Goal: Task Accomplishment & Management: Complete application form

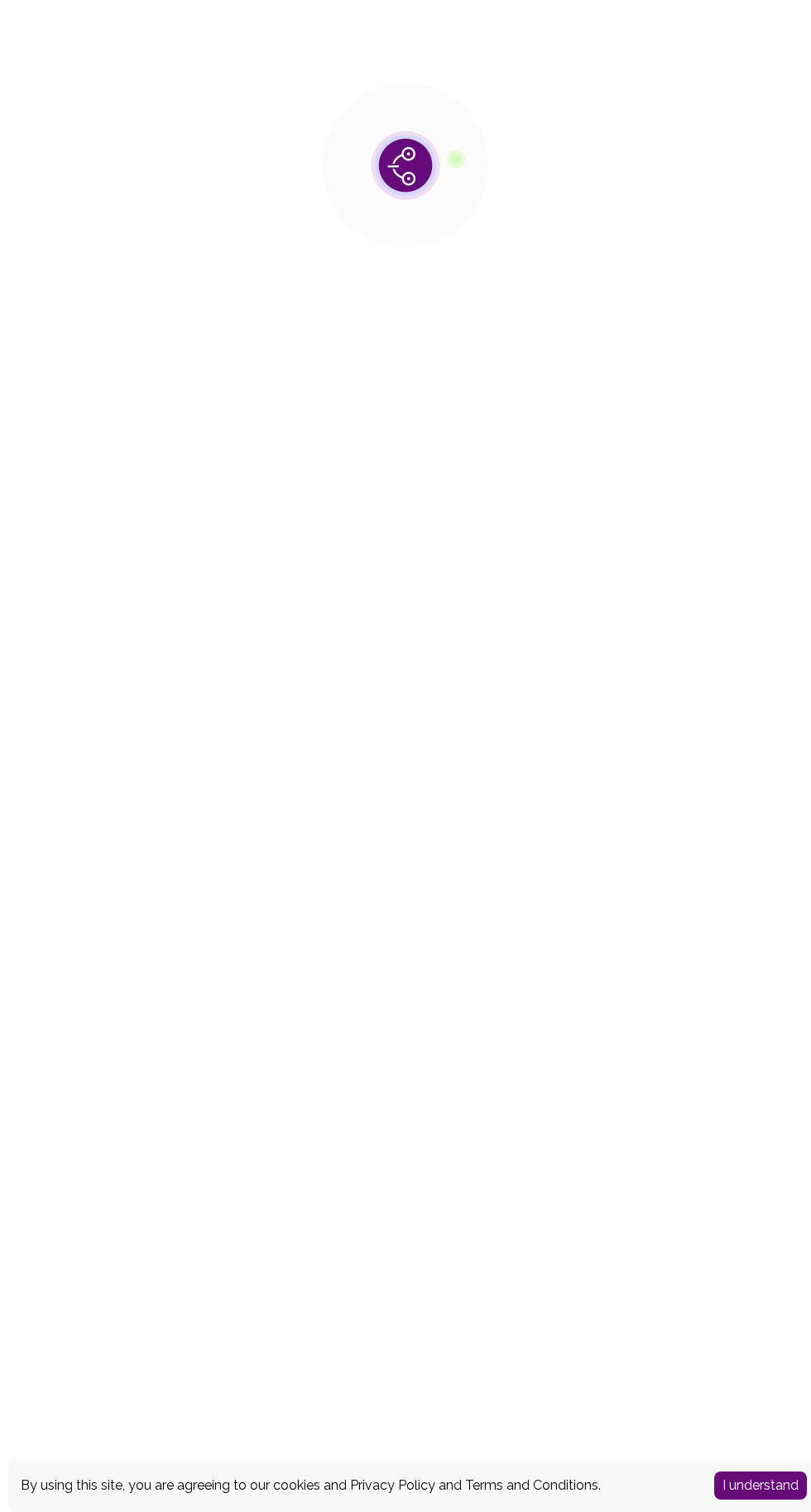
click at [730, 1478] on button "I understand" at bounding box center [760, 1485] width 93 height 28
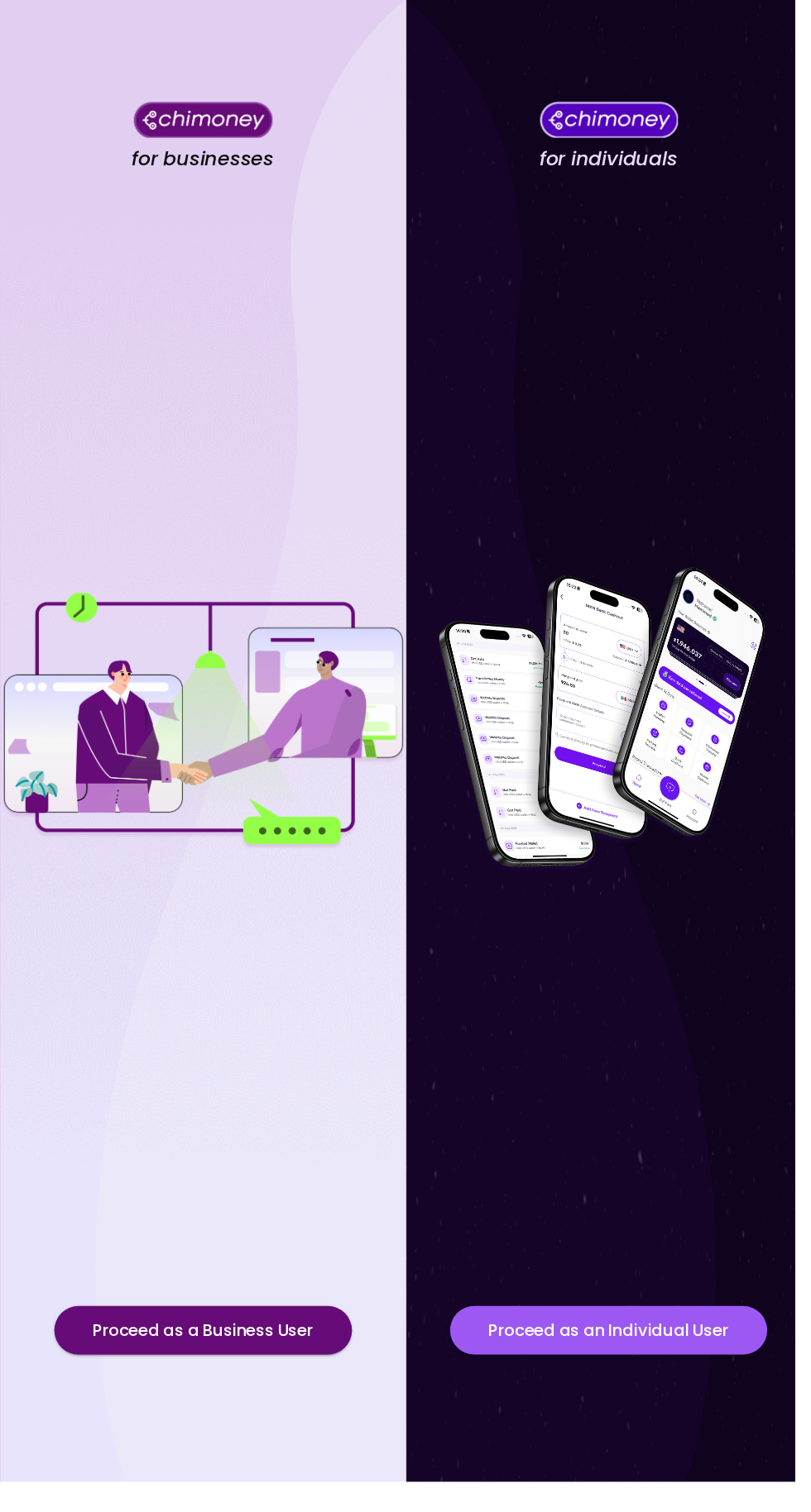
click at [603, 1383] on button "Proceed as an Individual User" at bounding box center [621, 1358] width 323 height 50
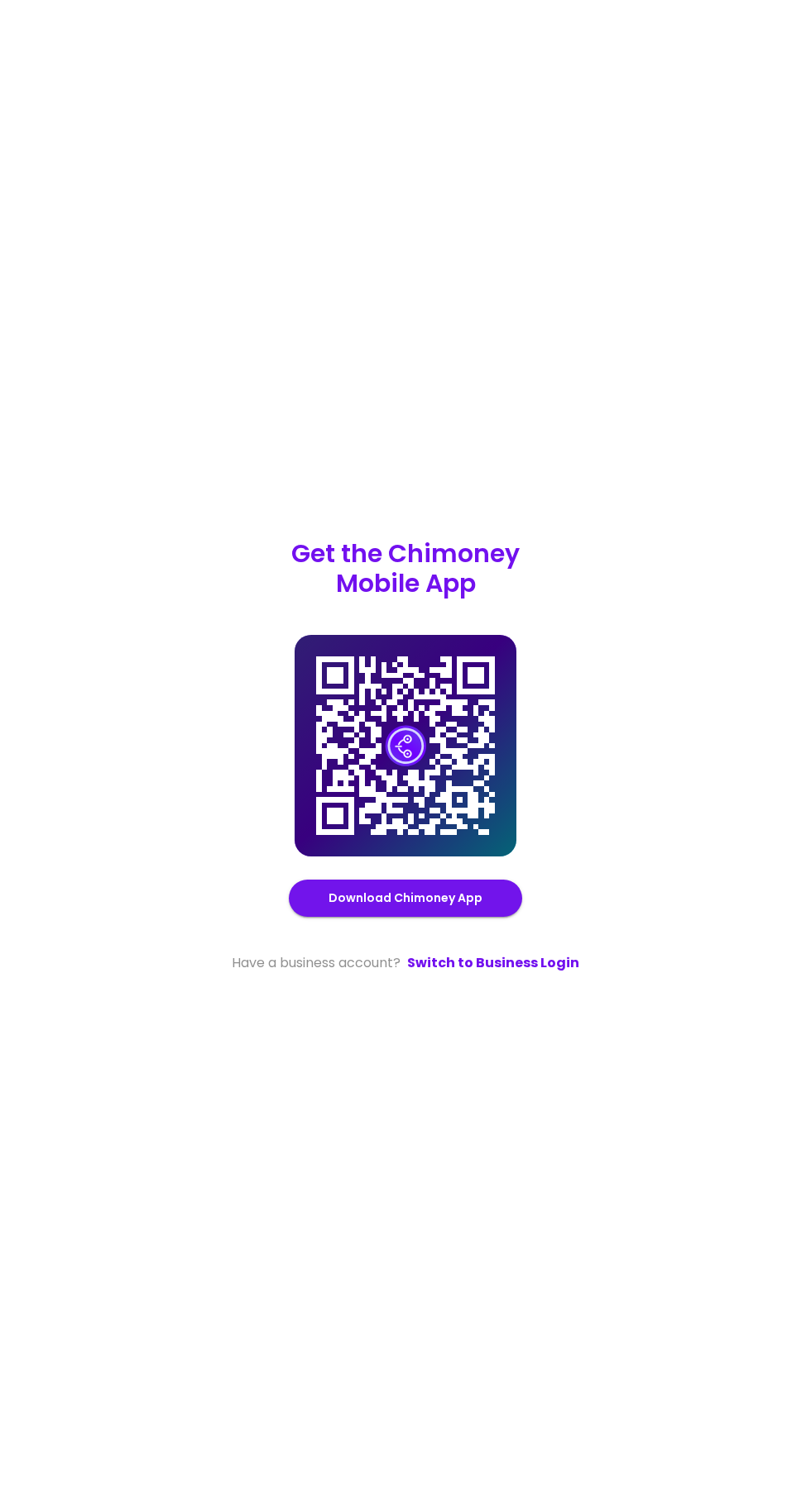
click at [524, 973] on link "Switch to Business Login" at bounding box center [492, 963] width 172 height 20
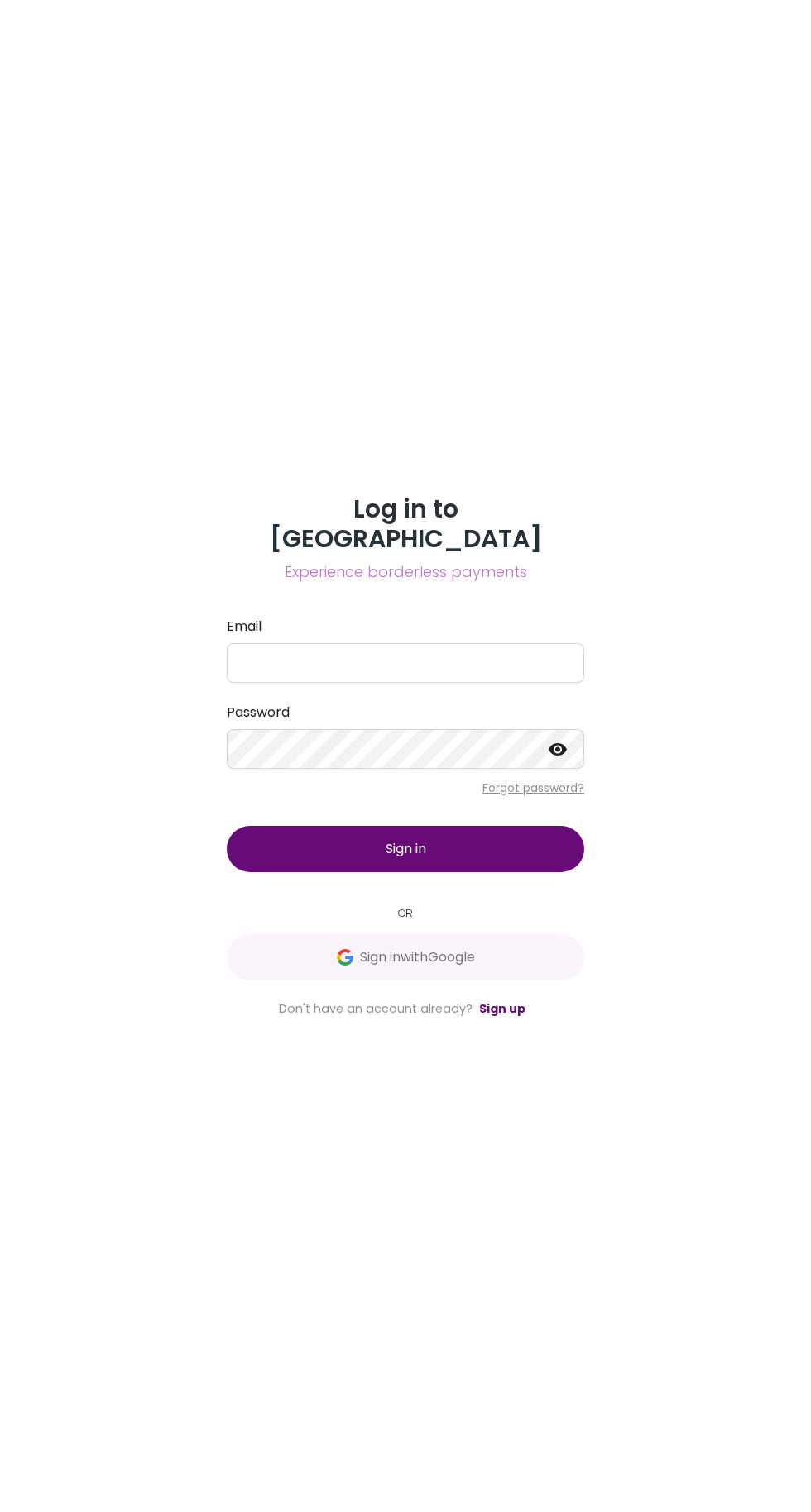
scroll to position [6, 0]
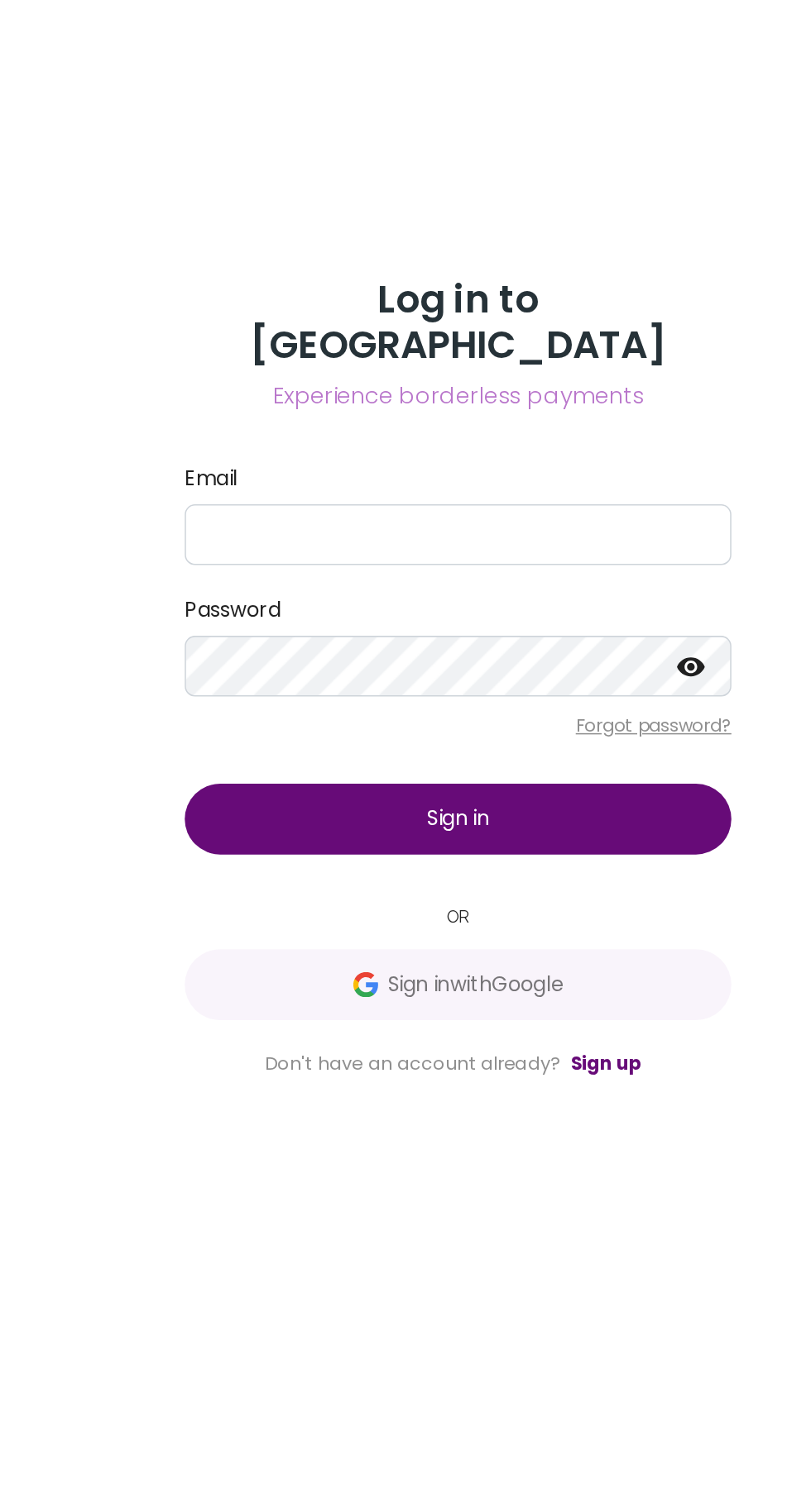
click at [511, 1017] on link "Sign up" at bounding box center [501, 1009] width 46 height 17
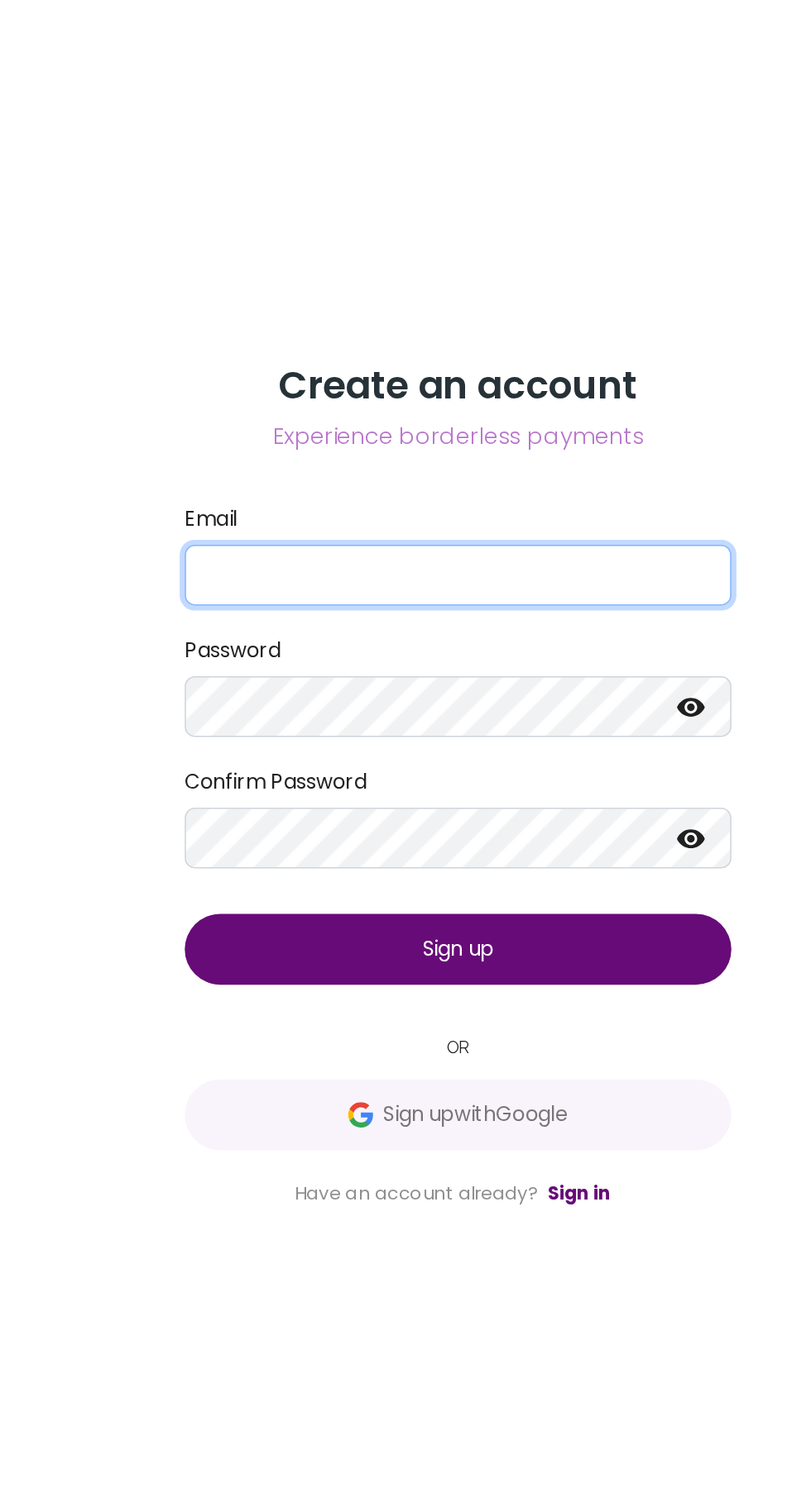
click at [274, 638] on input "Email" at bounding box center [405, 618] width 357 height 39
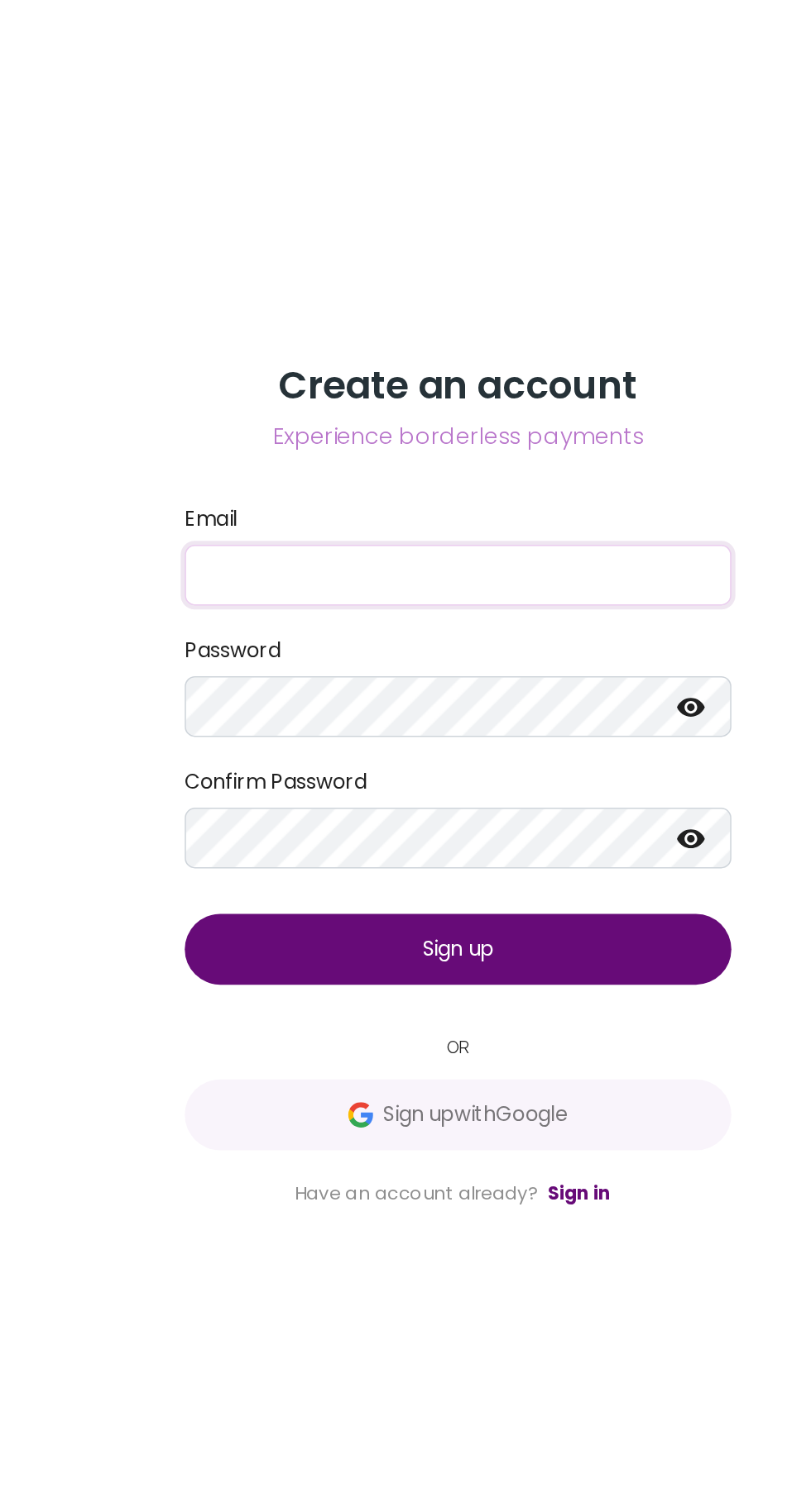
click at [267, 638] on input "Email" at bounding box center [405, 618] width 357 height 39
click at [262, 638] on input "Email" at bounding box center [405, 618] width 357 height 39
click at [503, 638] on input "etimemmanuel125@gmail.com" at bounding box center [405, 618] width 357 height 39
type input "e"
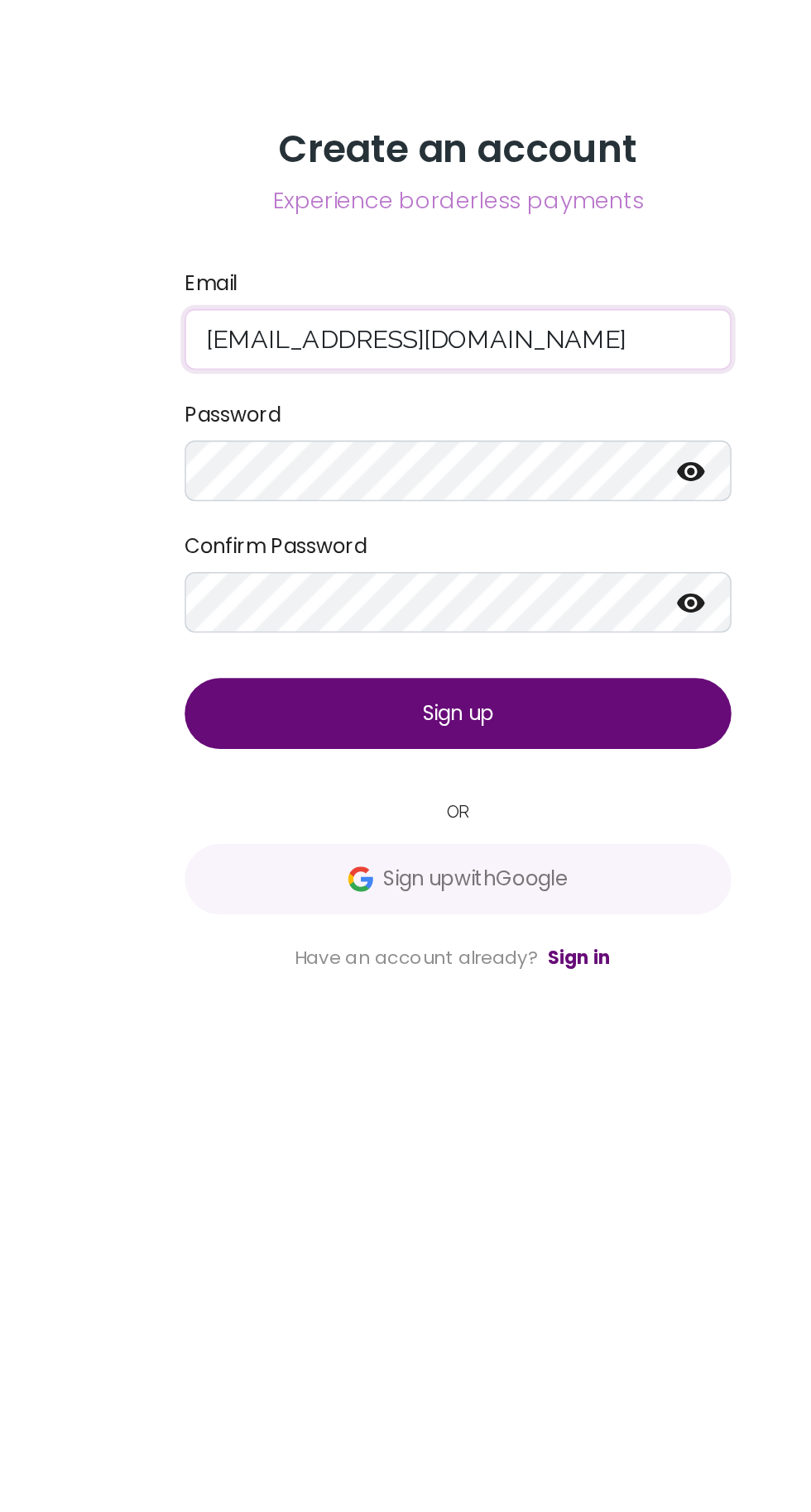
type input "etim78712@gmail.com"
click at [547, 715] on icon at bounding box center [558, 705] width 20 height 20
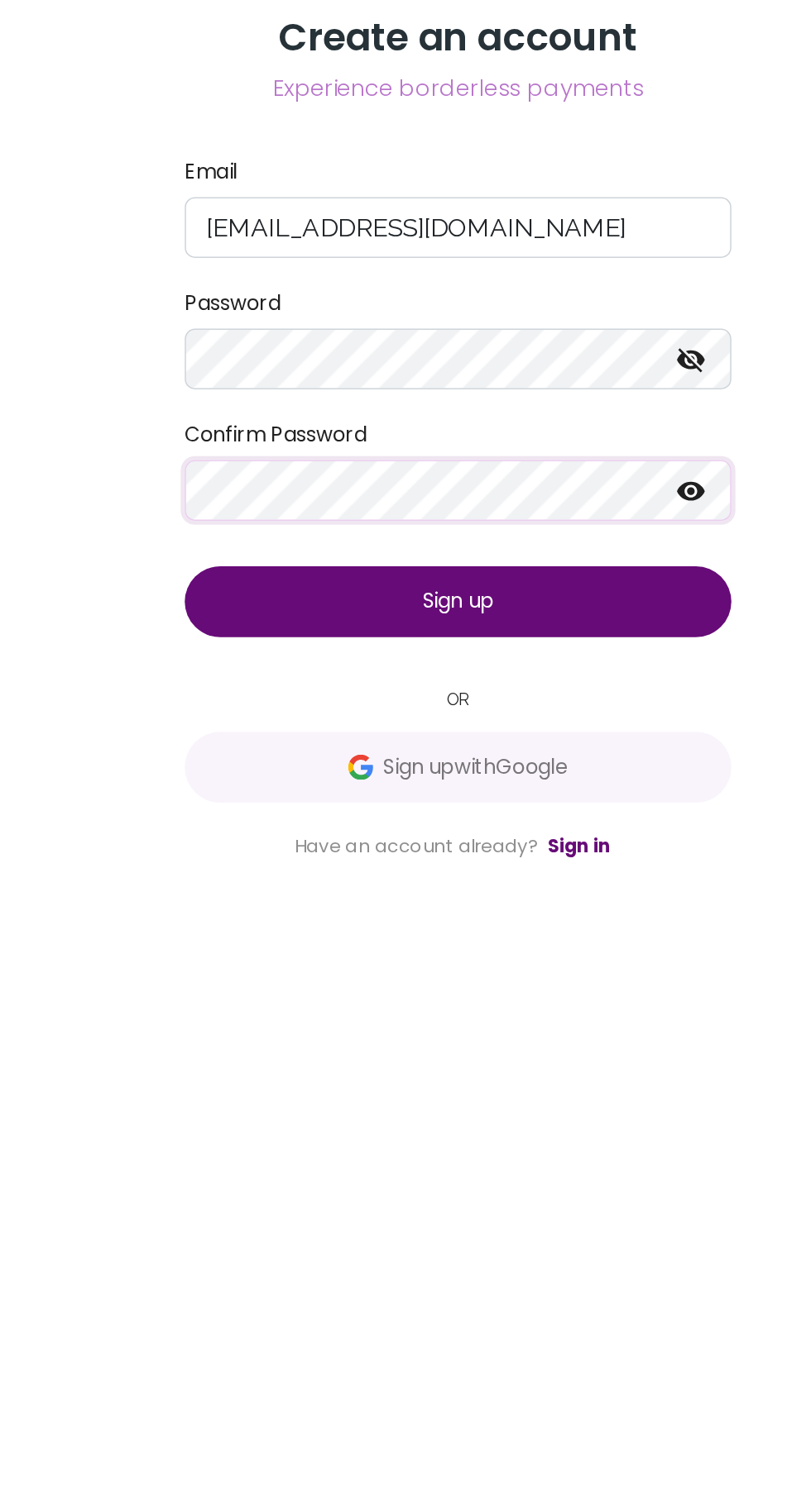
click at [558, 797] on icon at bounding box center [558, 791] width 18 height 13
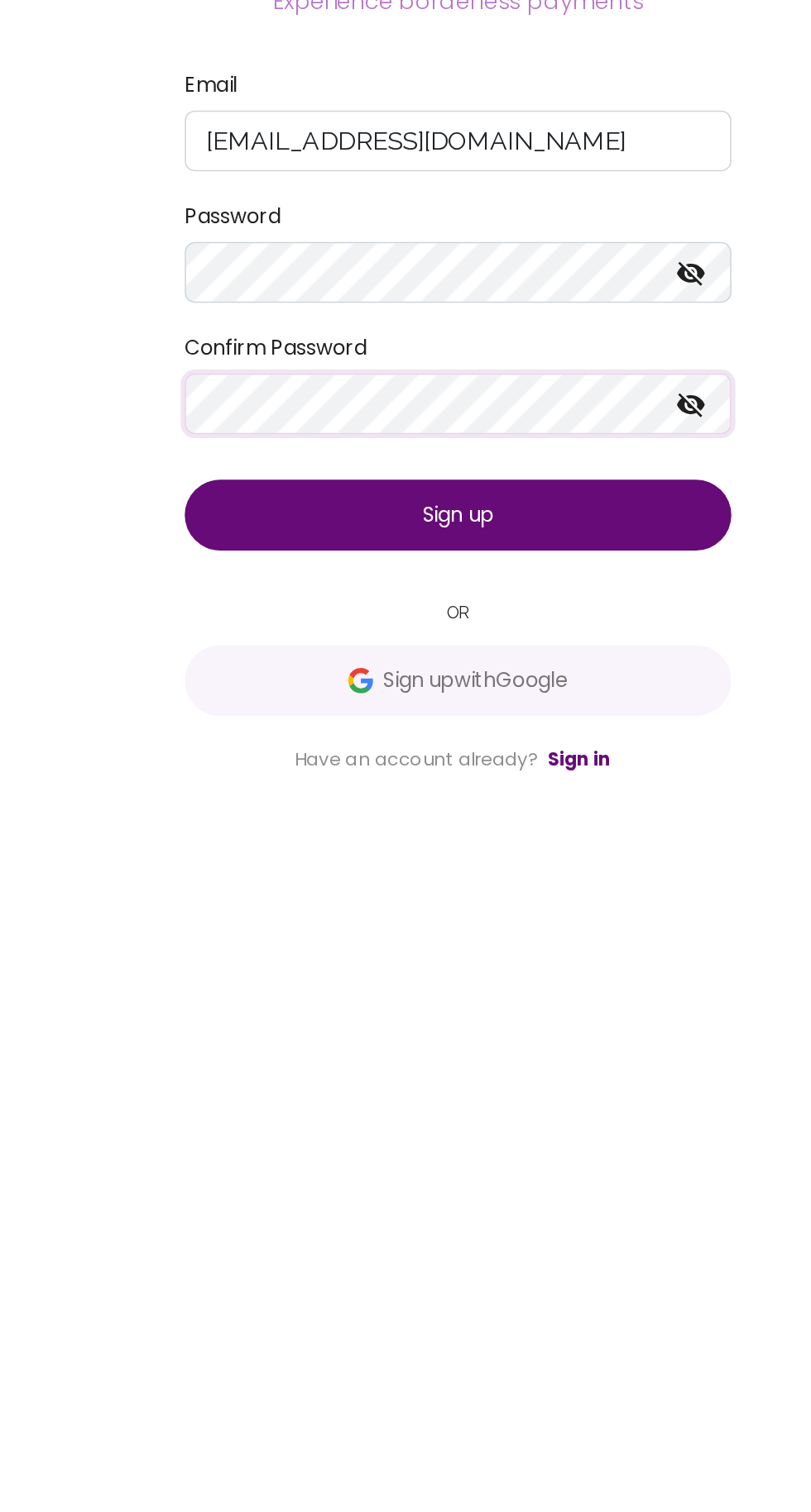
click at [302, 886] on button "Sign up" at bounding box center [405, 863] width 357 height 46
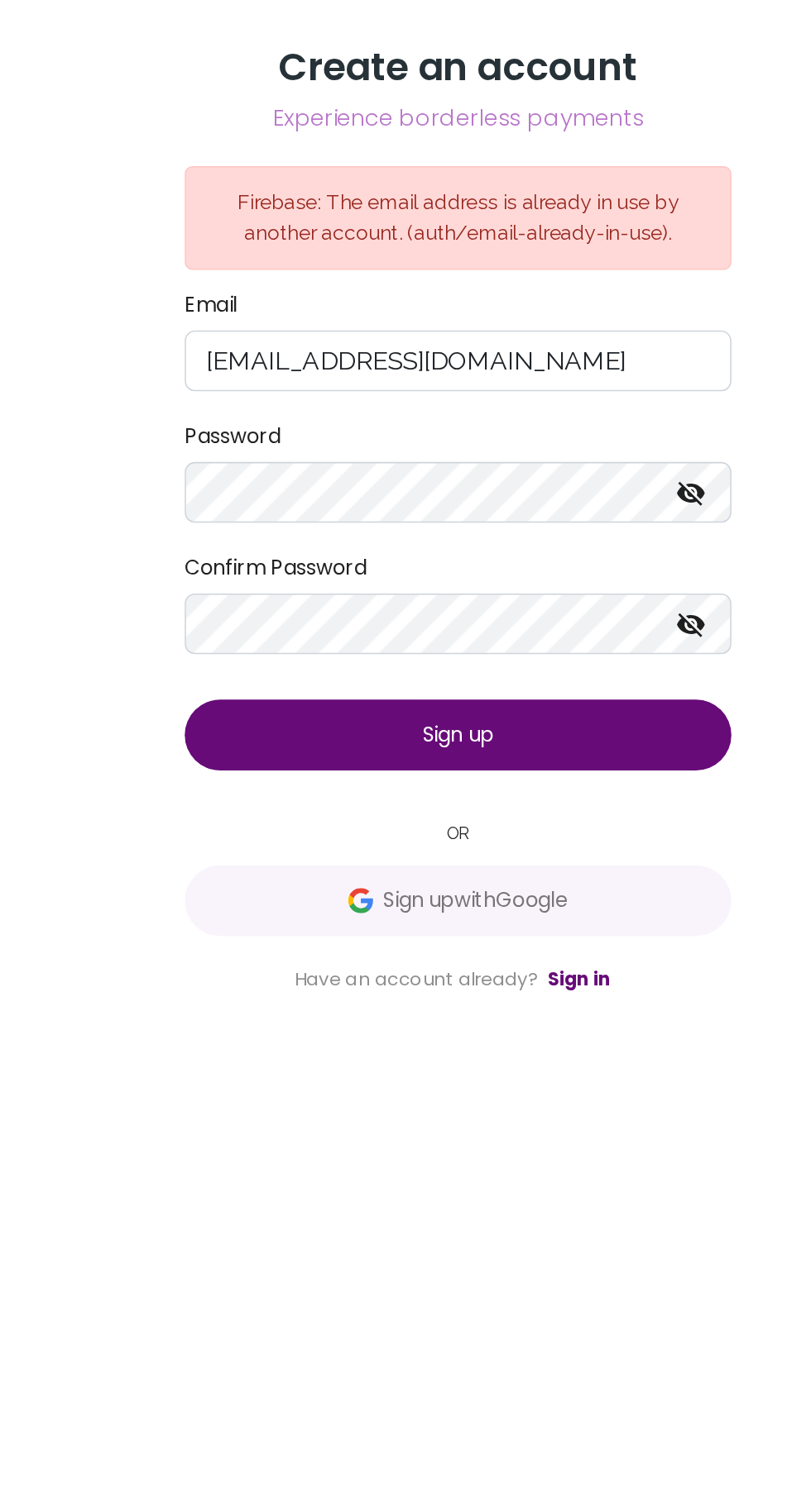
click at [491, 1065] on link "Sign in" at bounding box center [484, 1057] width 41 height 17
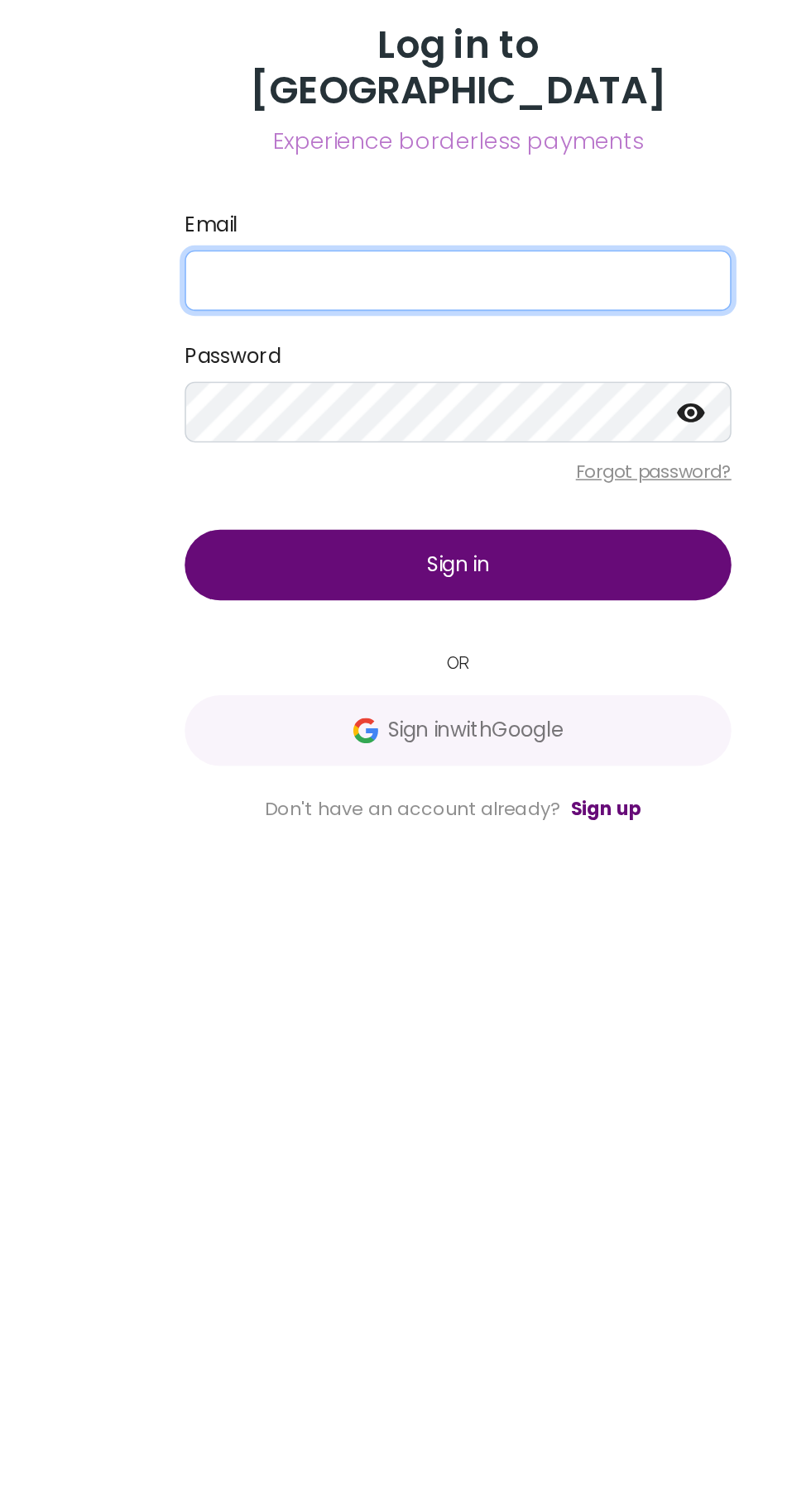
click at [252, 683] on input "Email" at bounding box center [405, 663] width 357 height 39
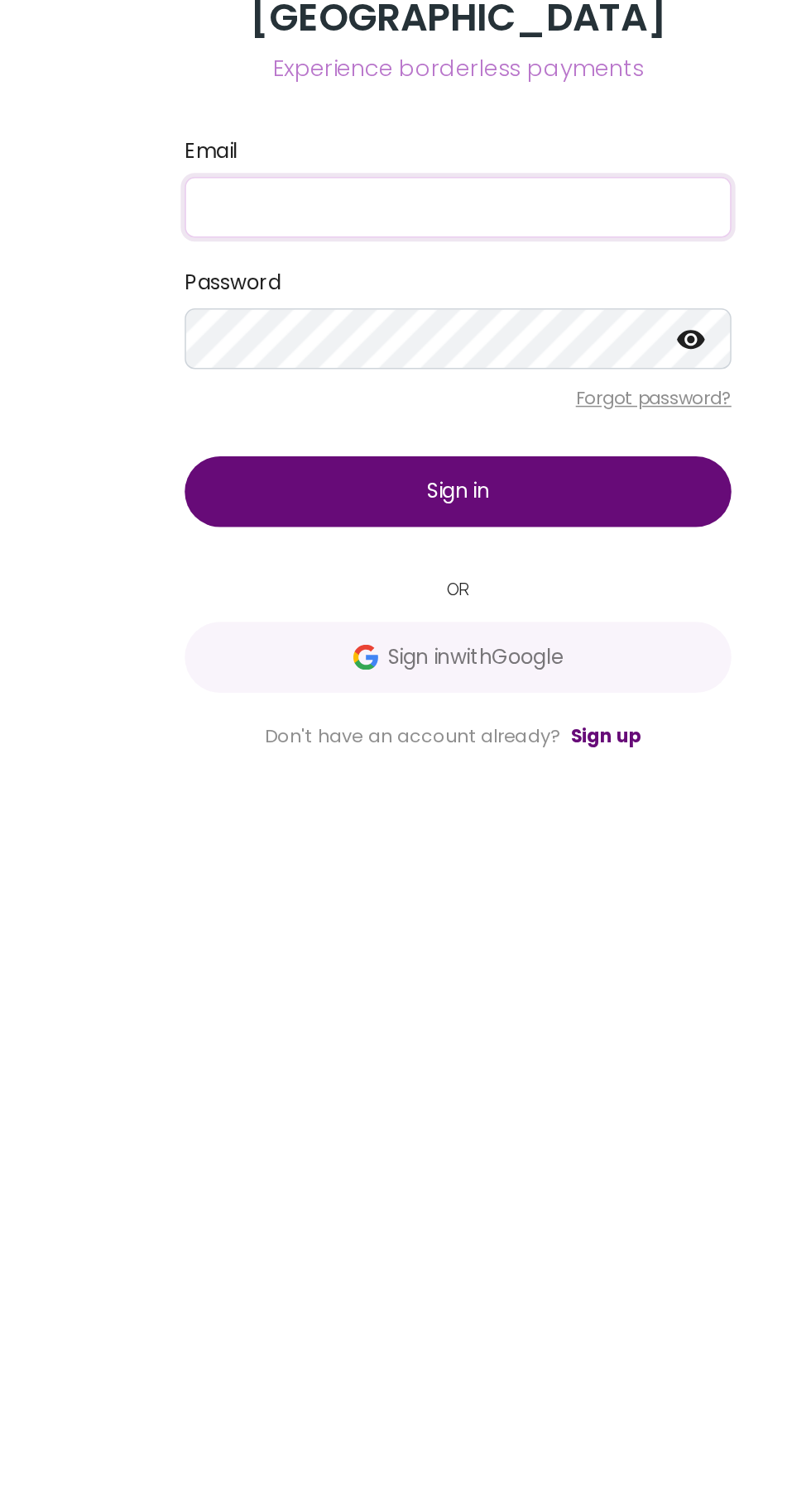
scroll to position [49, 0]
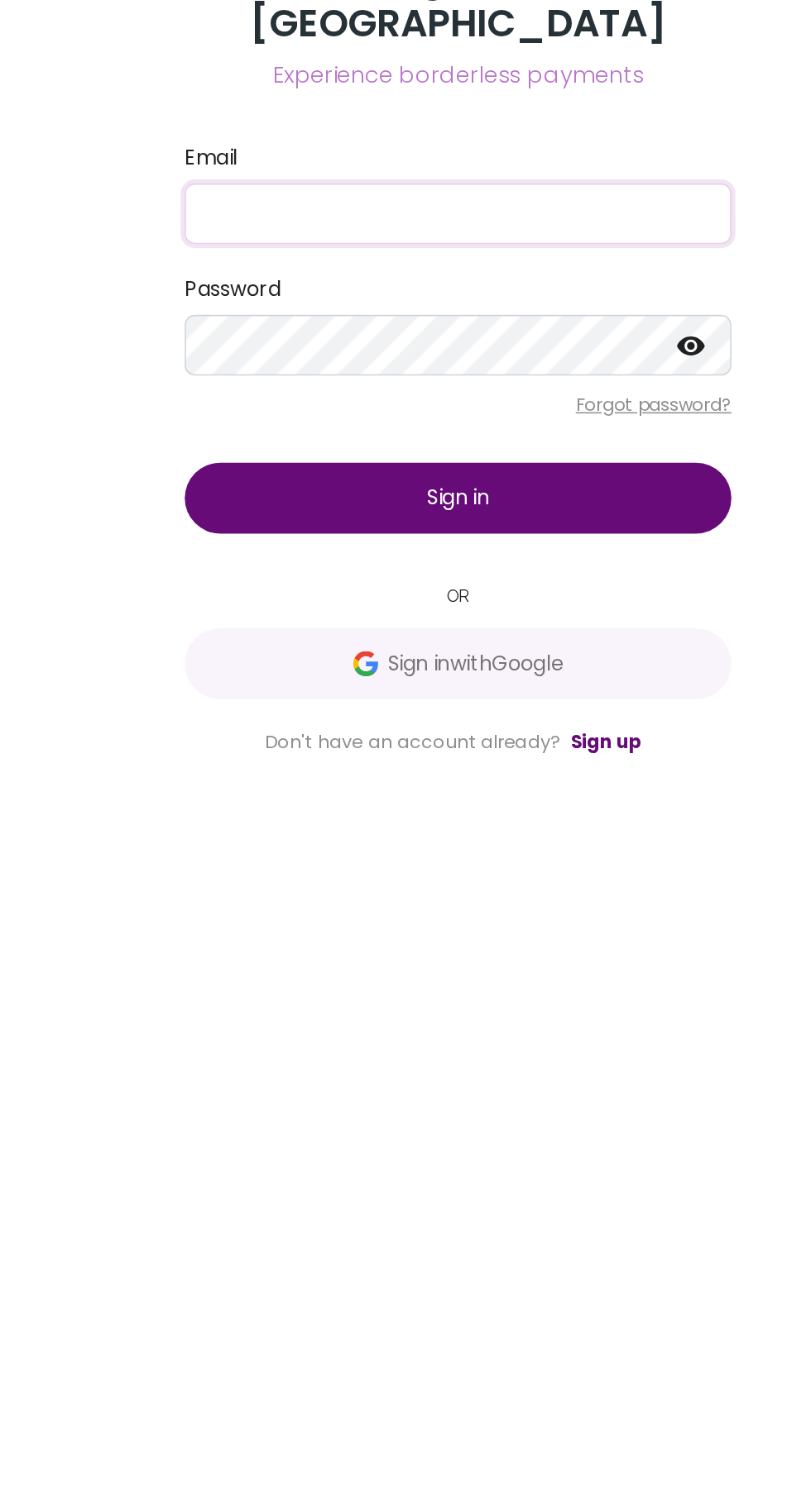
click at [265, 652] on input "Email" at bounding box center [405, 663] width 357 height 39
type input "E"
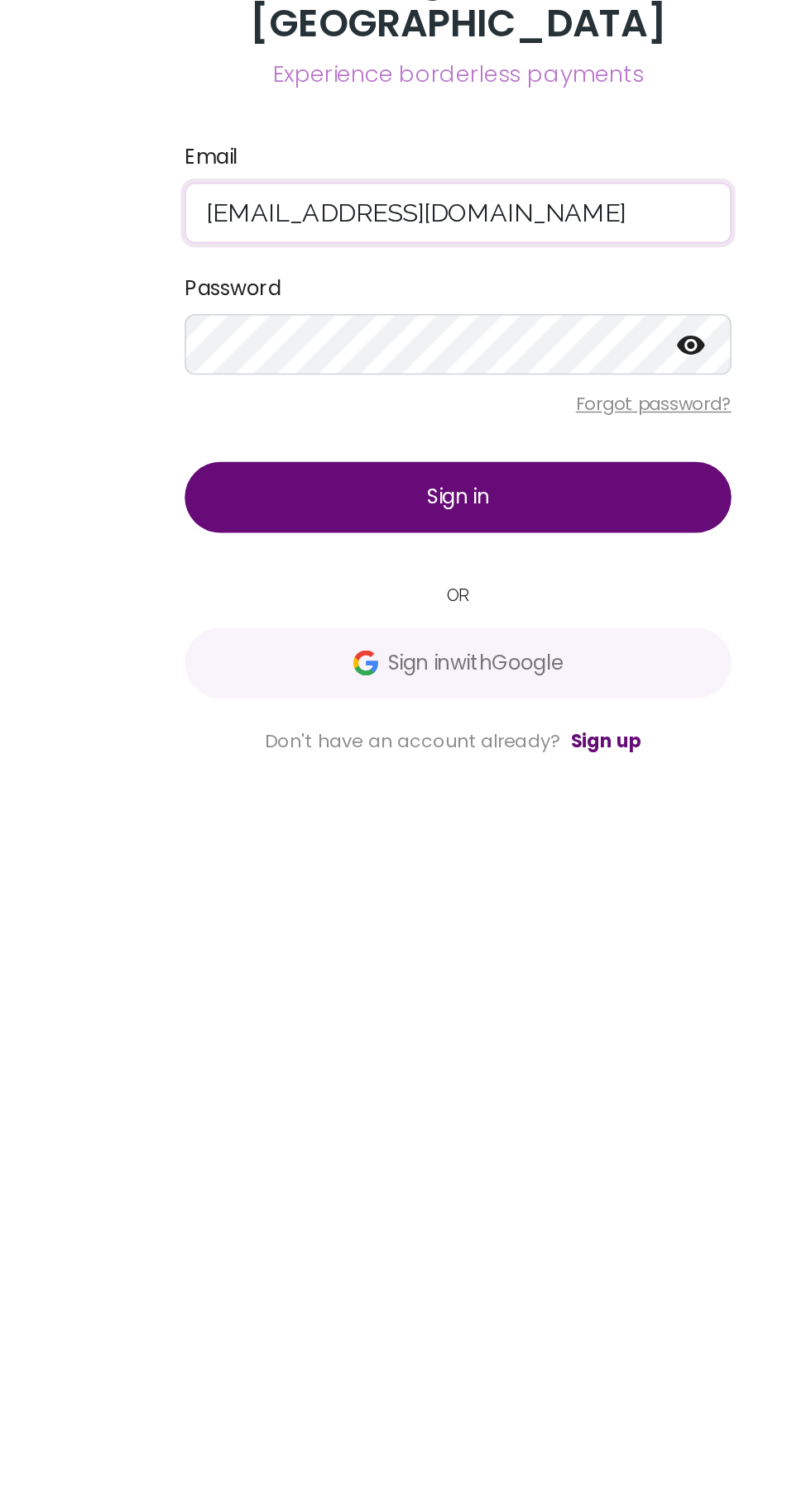
type input "etim78712@gmail.com"
click at [556, 750] on icon at bounding box center [558, 750] width 18 height 13
click at [316, 832] on button "Sign in" at bounding box center [405, 849] width 357 height 46
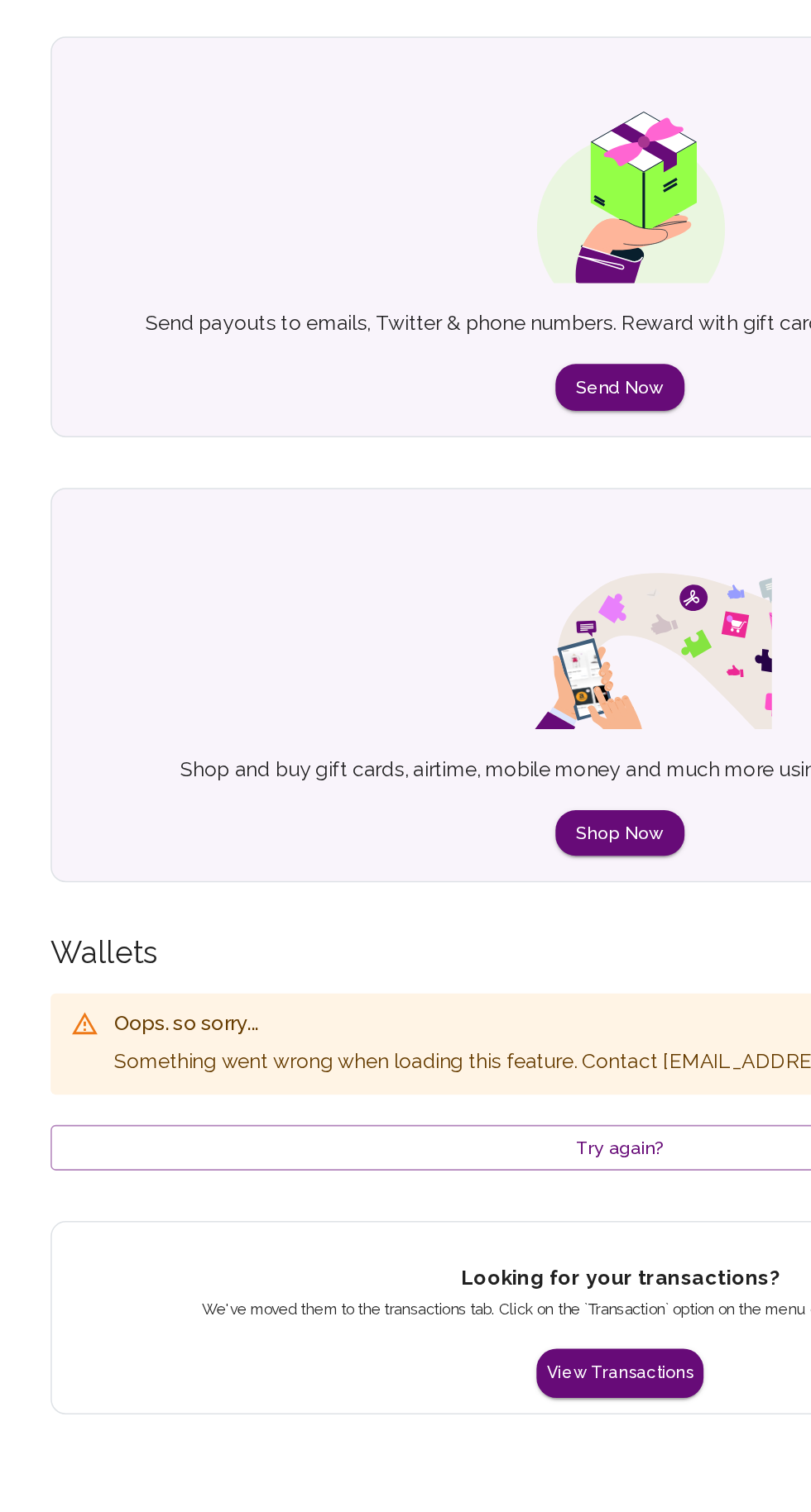
click at [437, 1035] on button "Try again?" at bounding box center [405, 1033] width 745 height 30
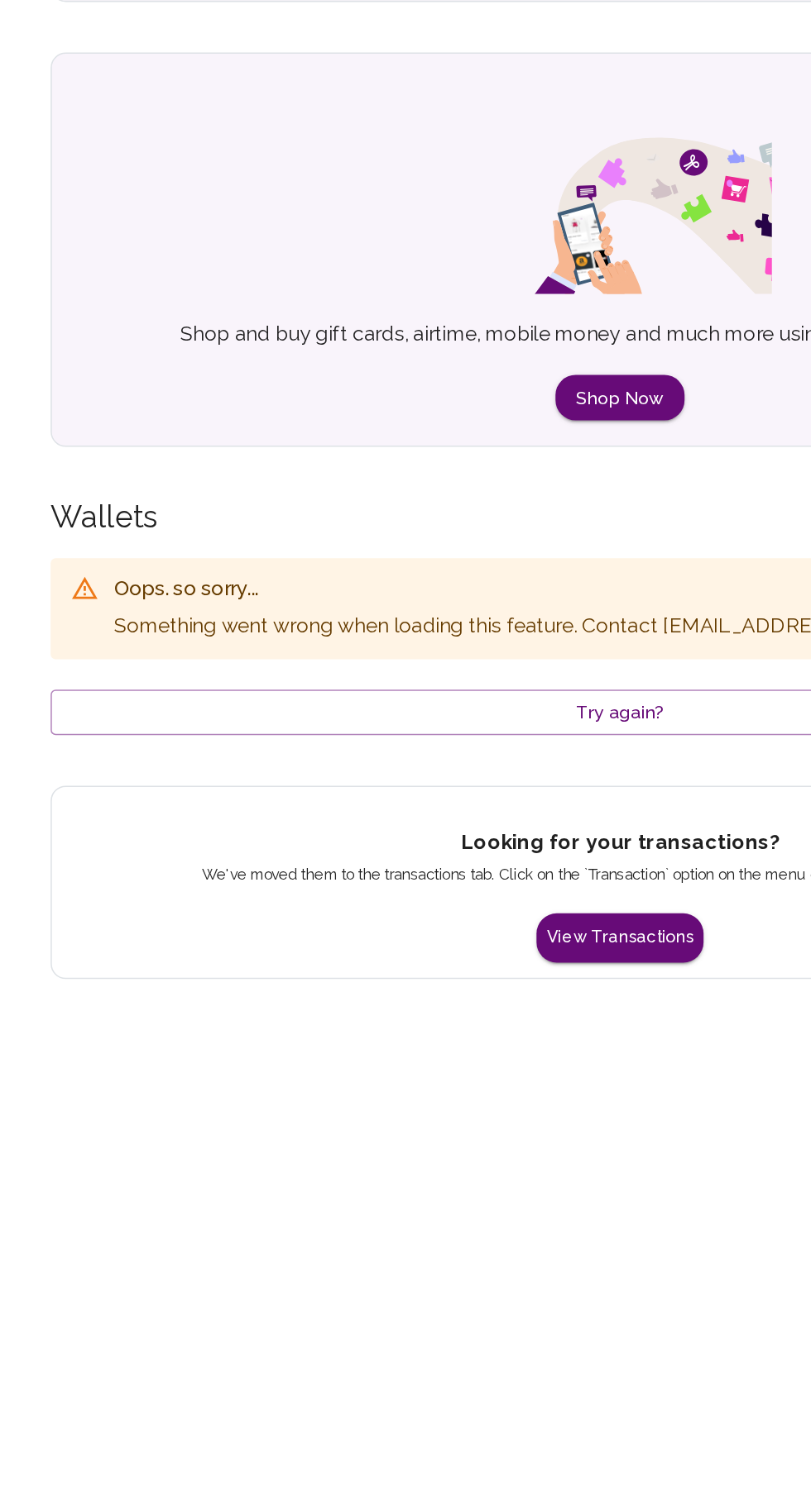
click at [415, 1177] on button "View Transactions" at bounding box center [405, 1180] width 109 height 32
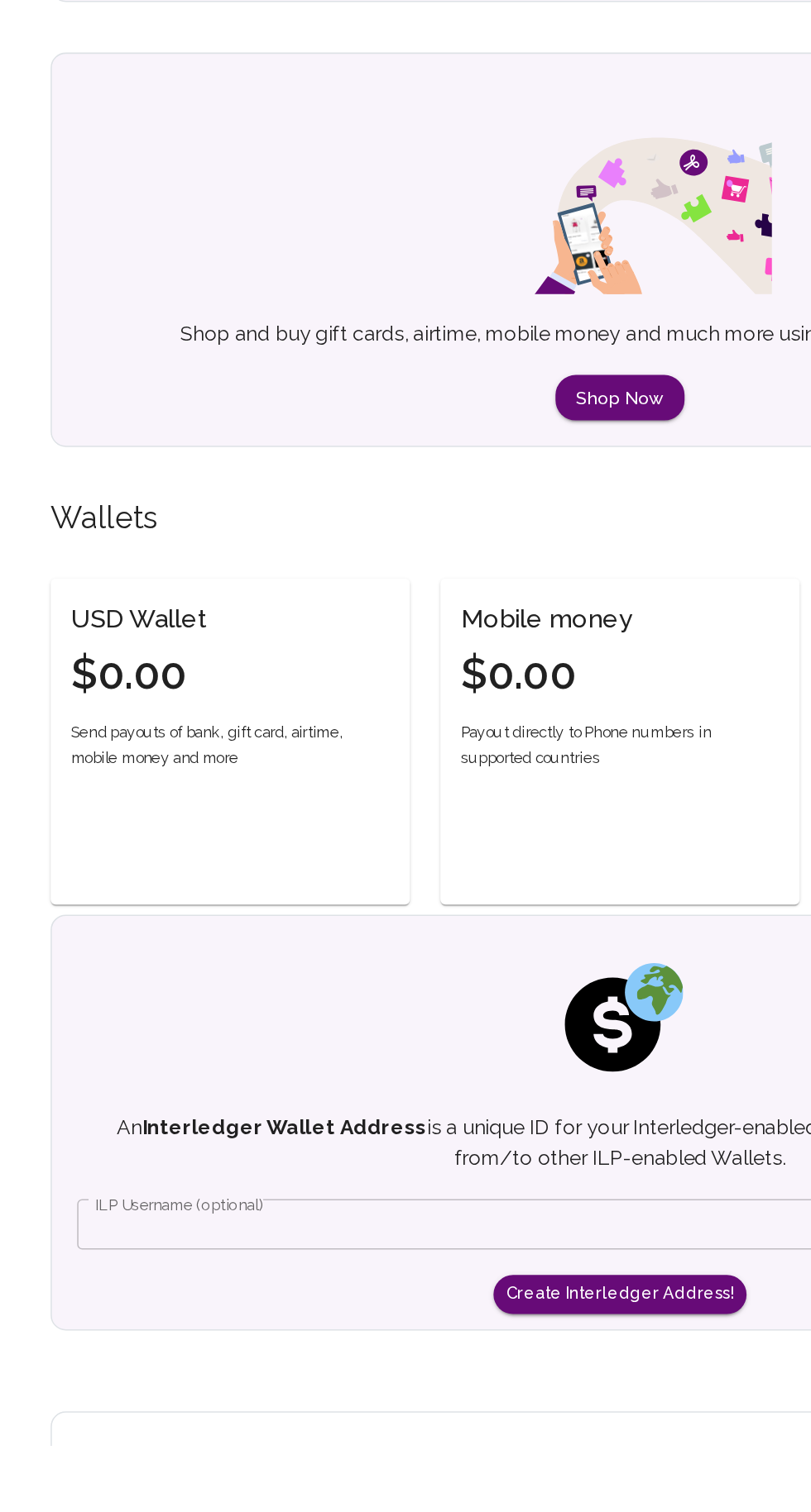
click at [352, 1361] on input "ILP Username (optional)" at bounding box center [405, 1368] width 710 height 33
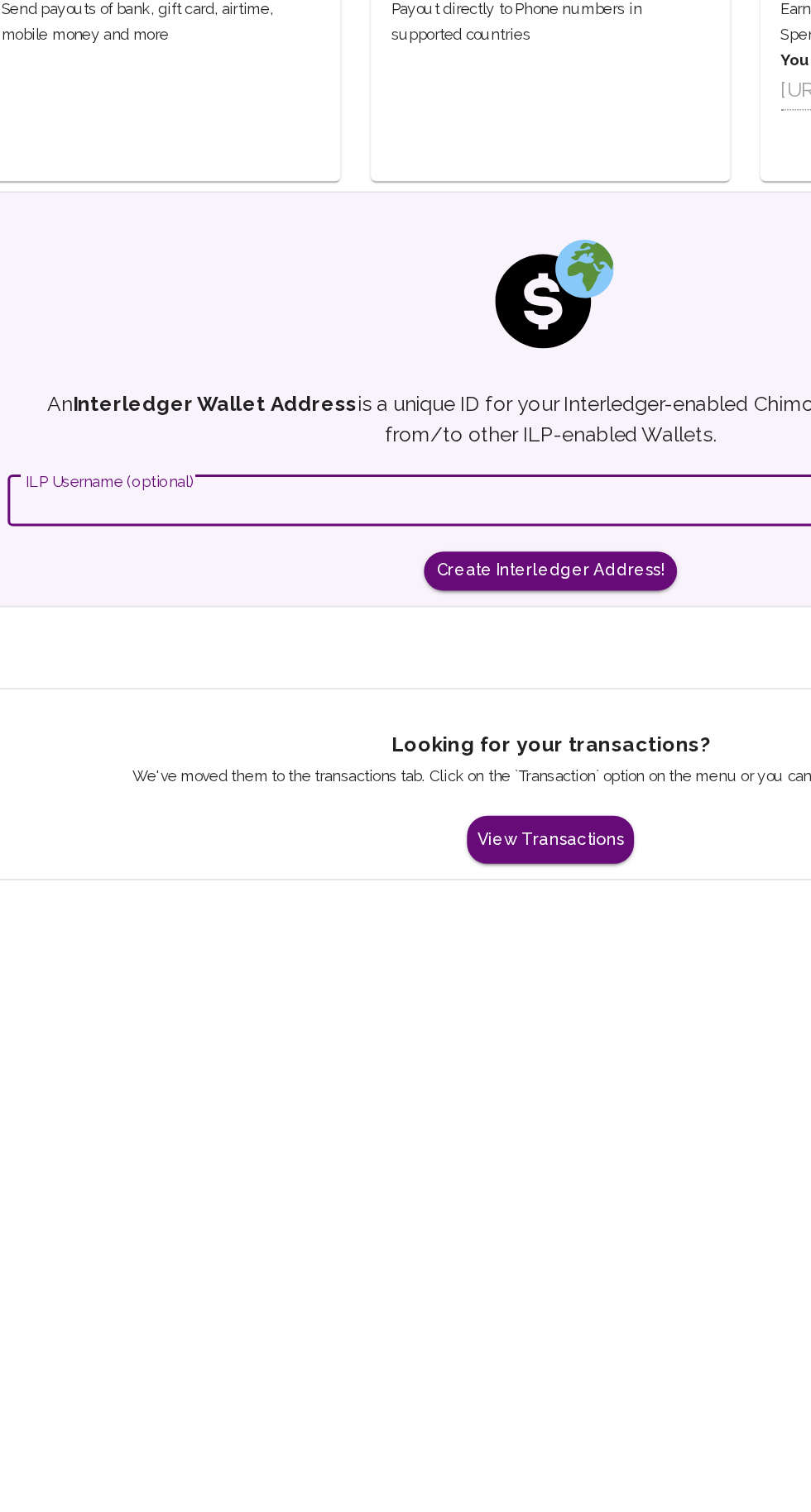
scroll to position [125, 0]
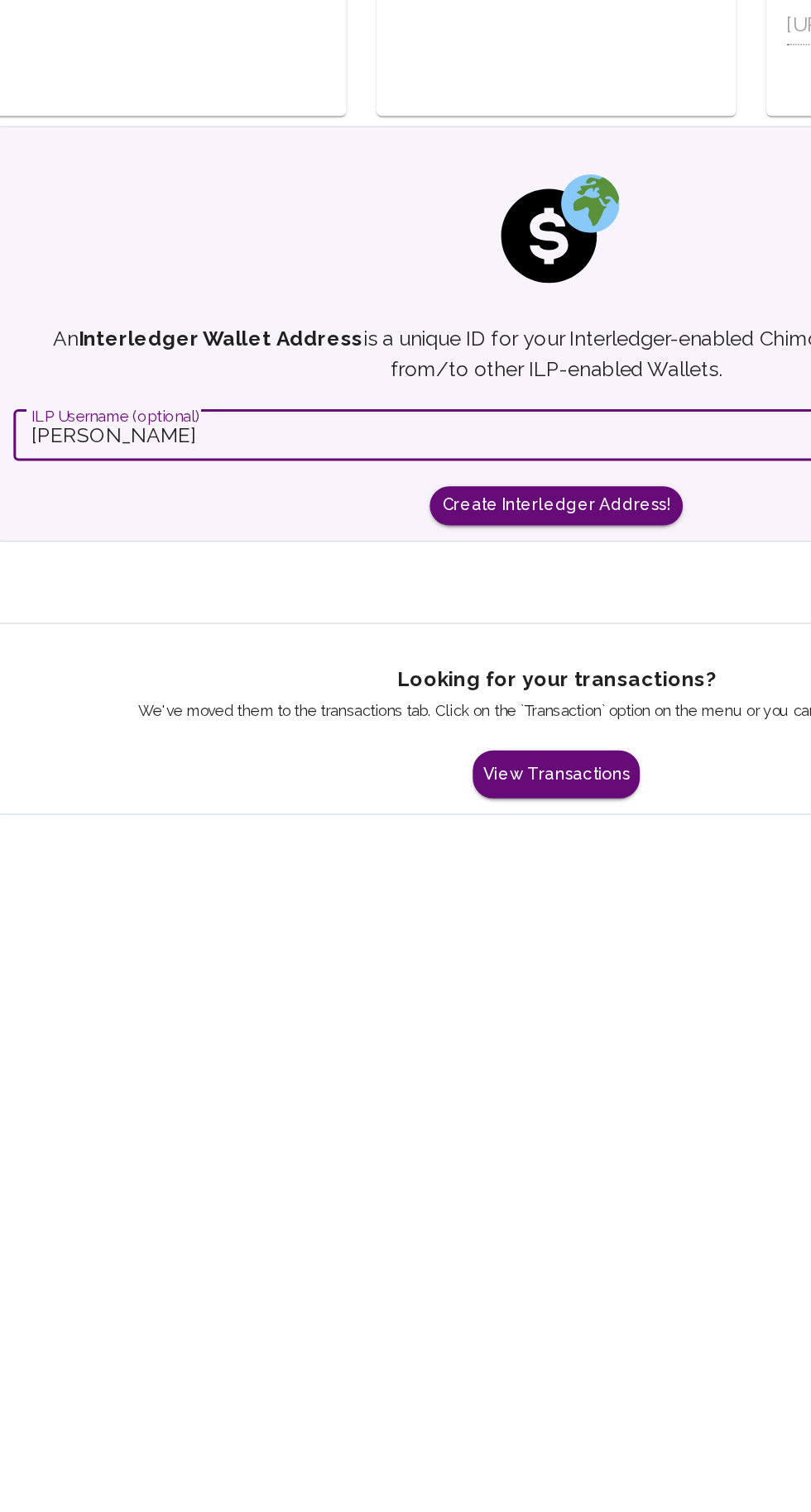
type input "Emmanuel etim"
click at [431, 1284] on button "Create Interledger Address!" at bounding box center [405, 1290] width 165 height 26
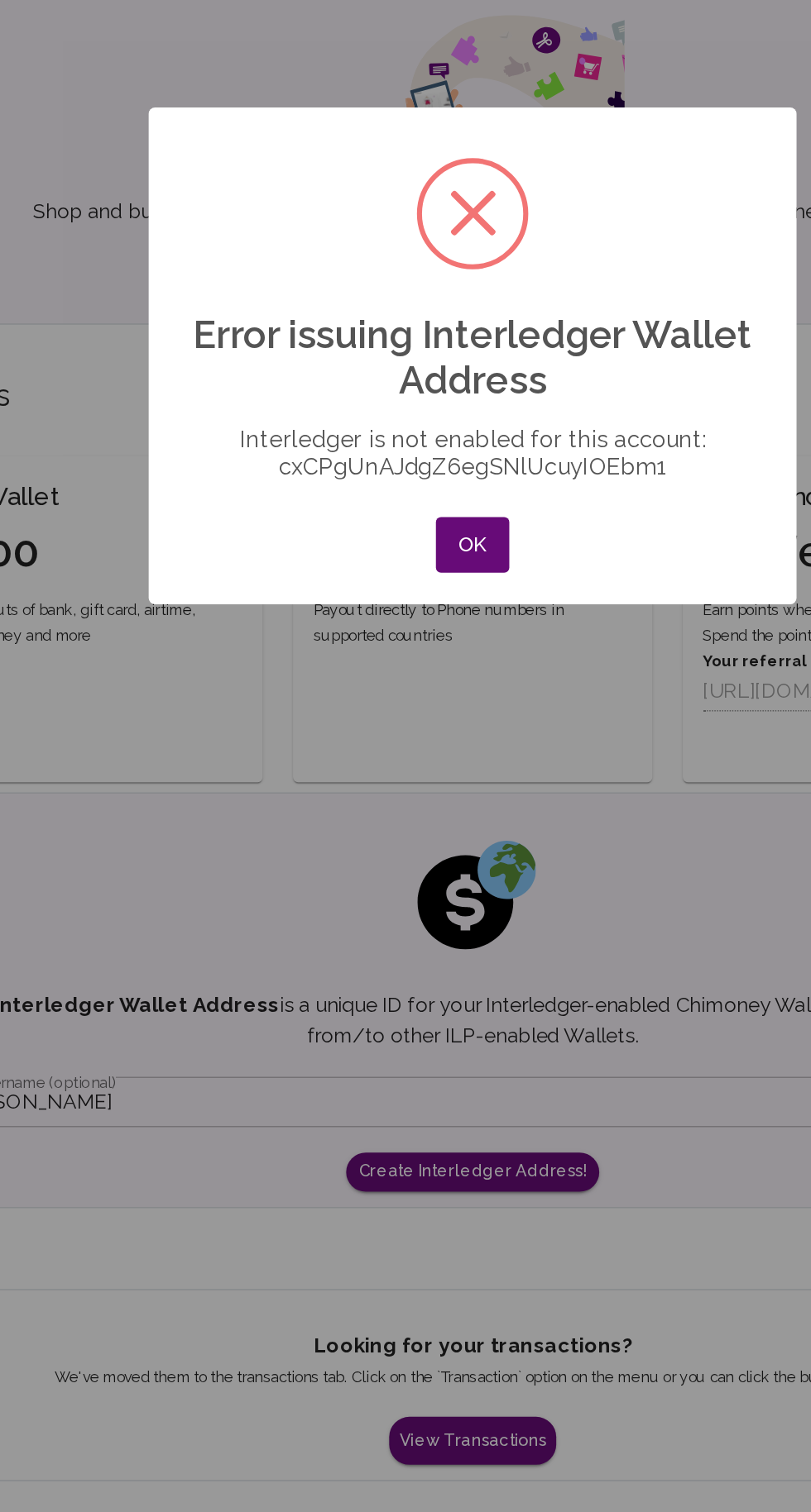
click at [398, 879] on button "OK" at bounding box center [405, 879] width 48 height 37
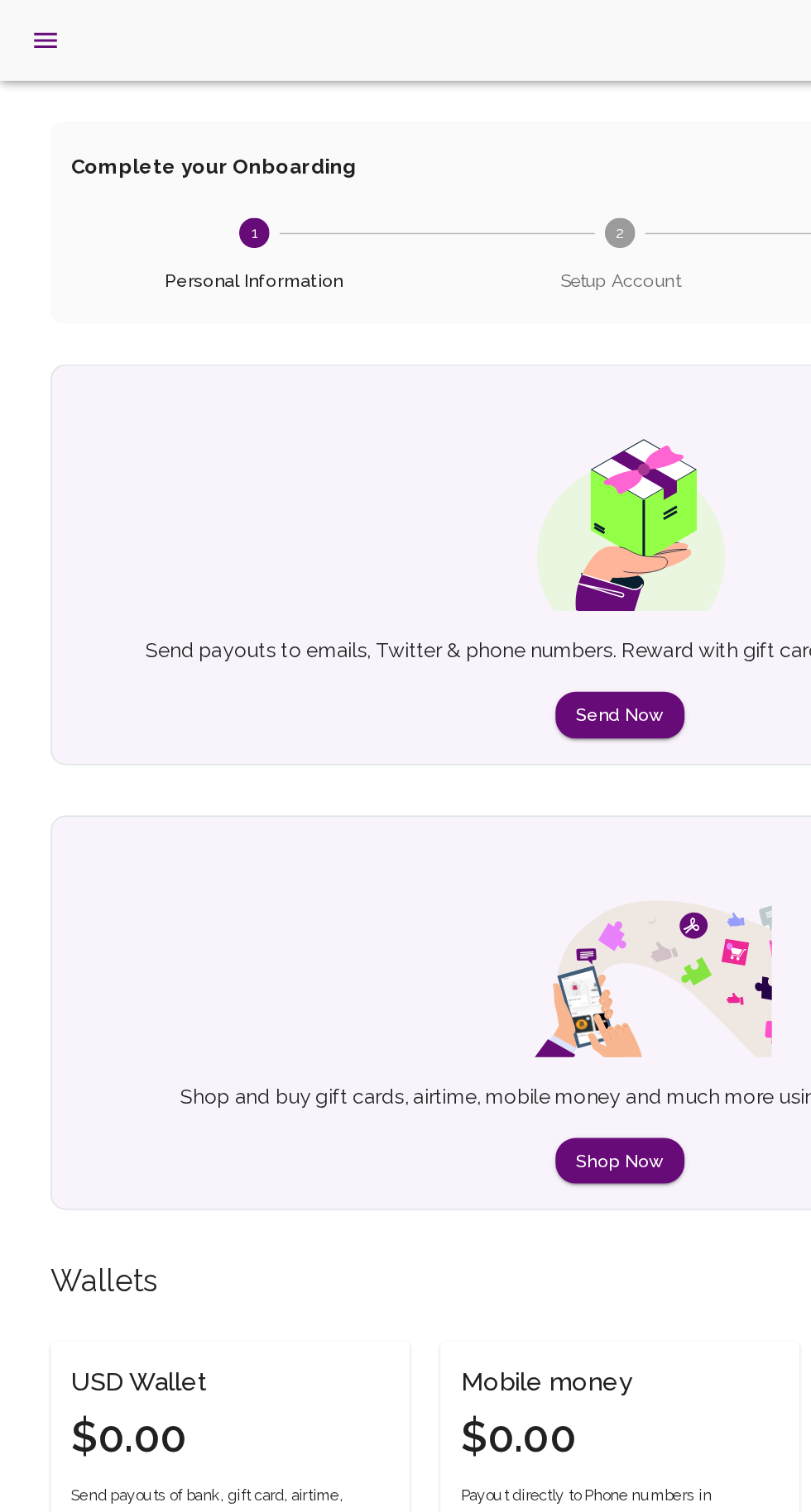
scroll to position [0, 0]
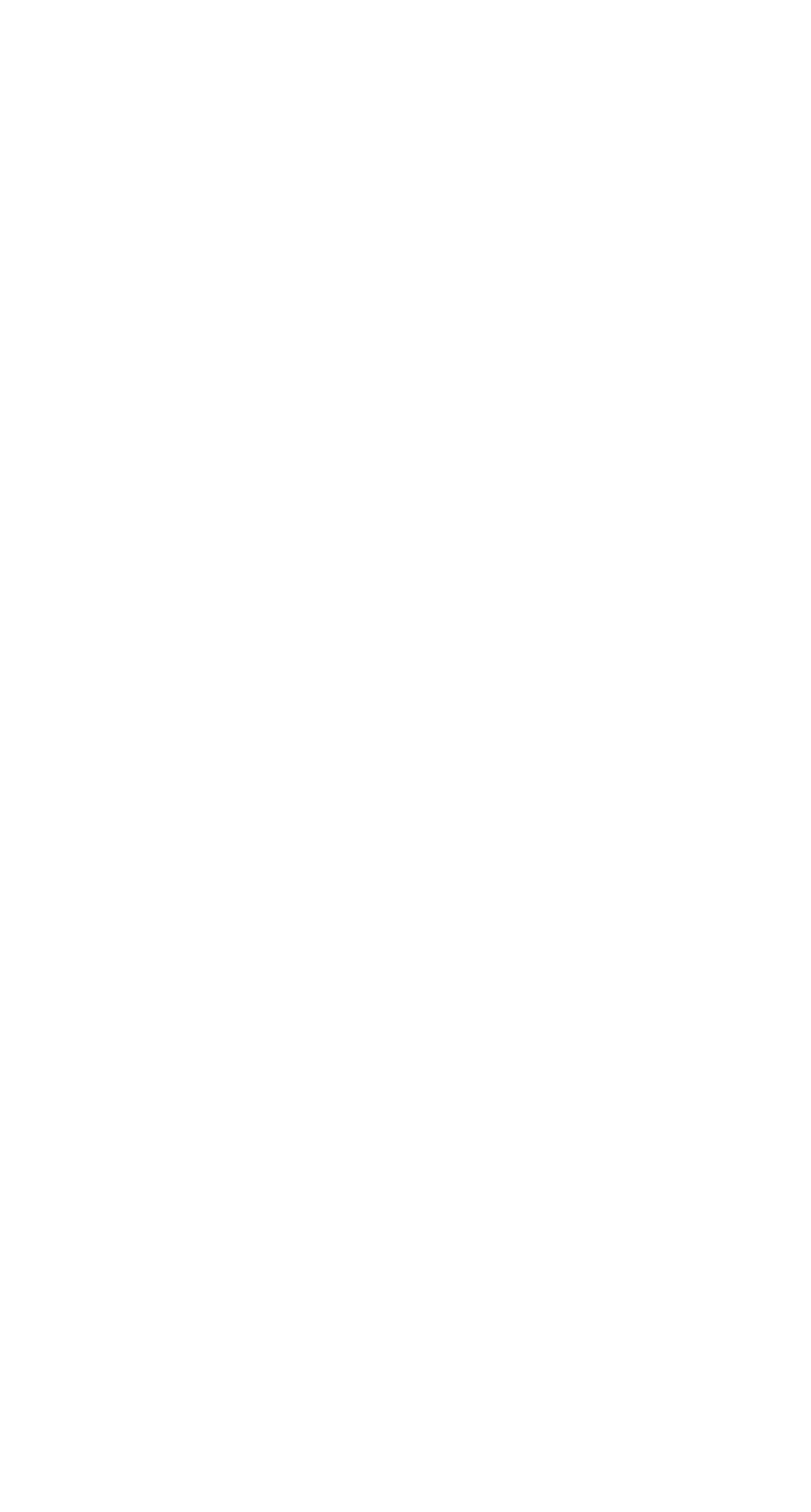
scroll to position [50, 0]
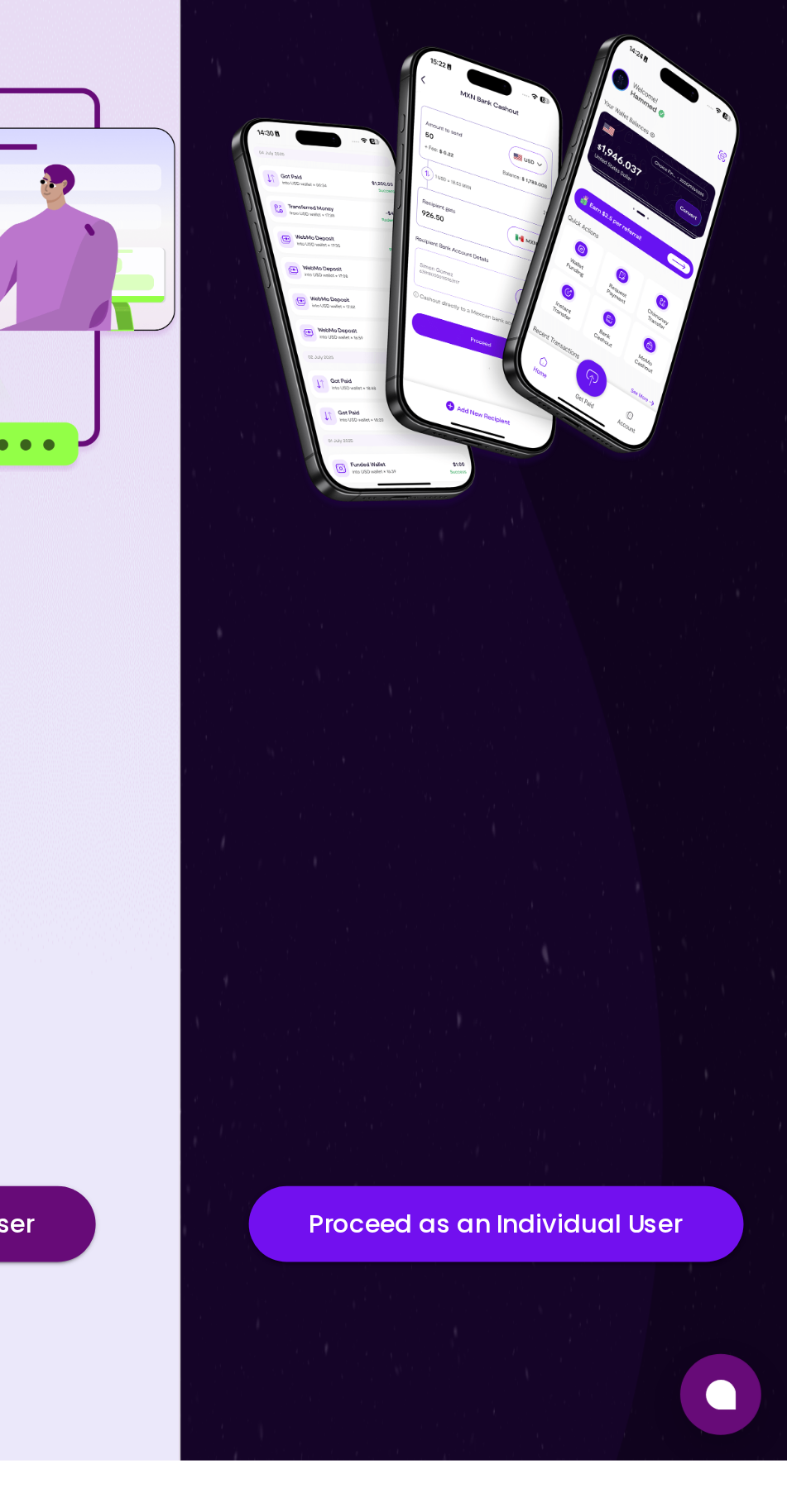
scroll to position [94, 0]
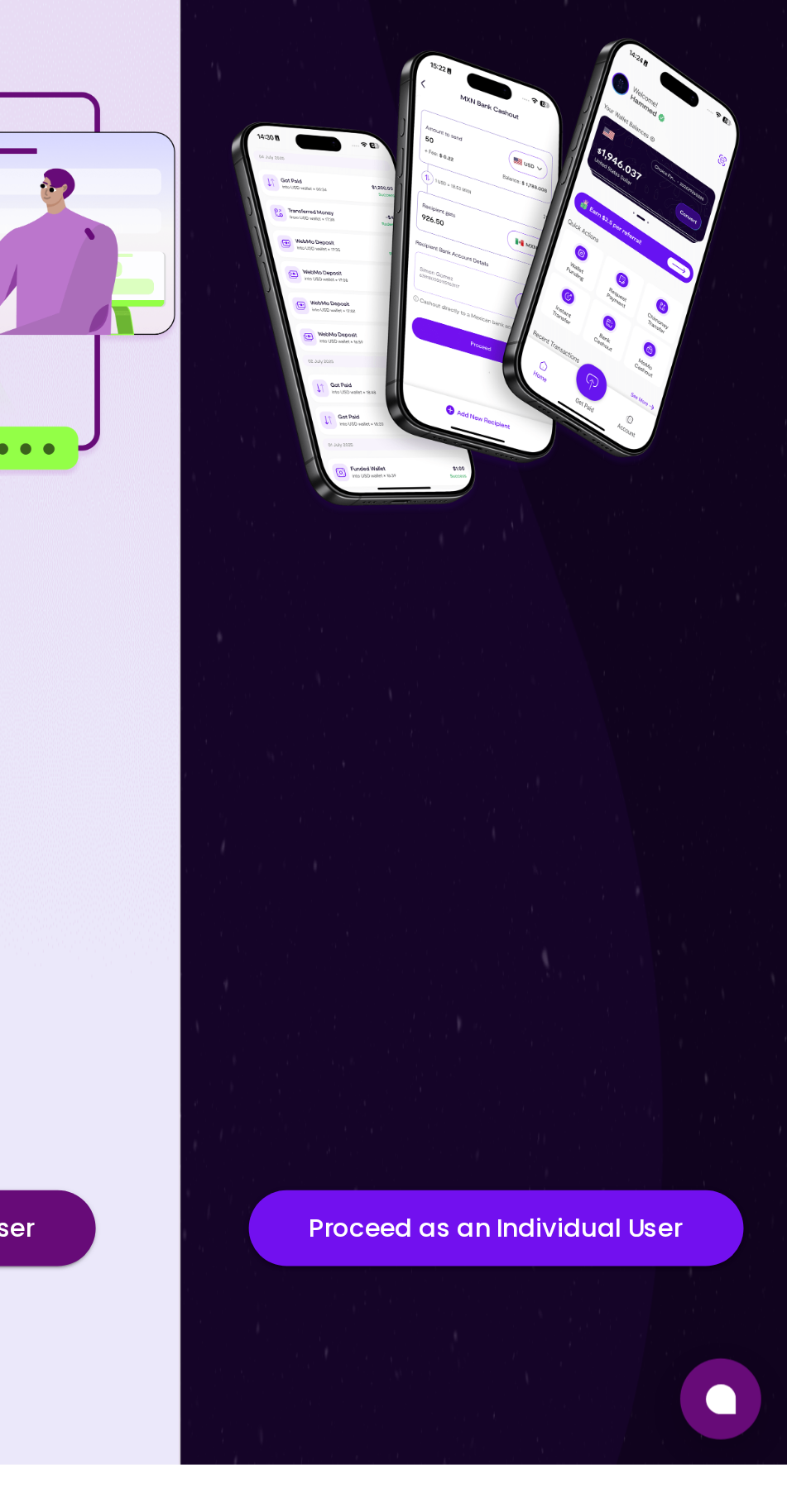
click at [678, 1383] on button "Proceed as an Individual User" at bounding box center [621, 1358] width 323 height 50
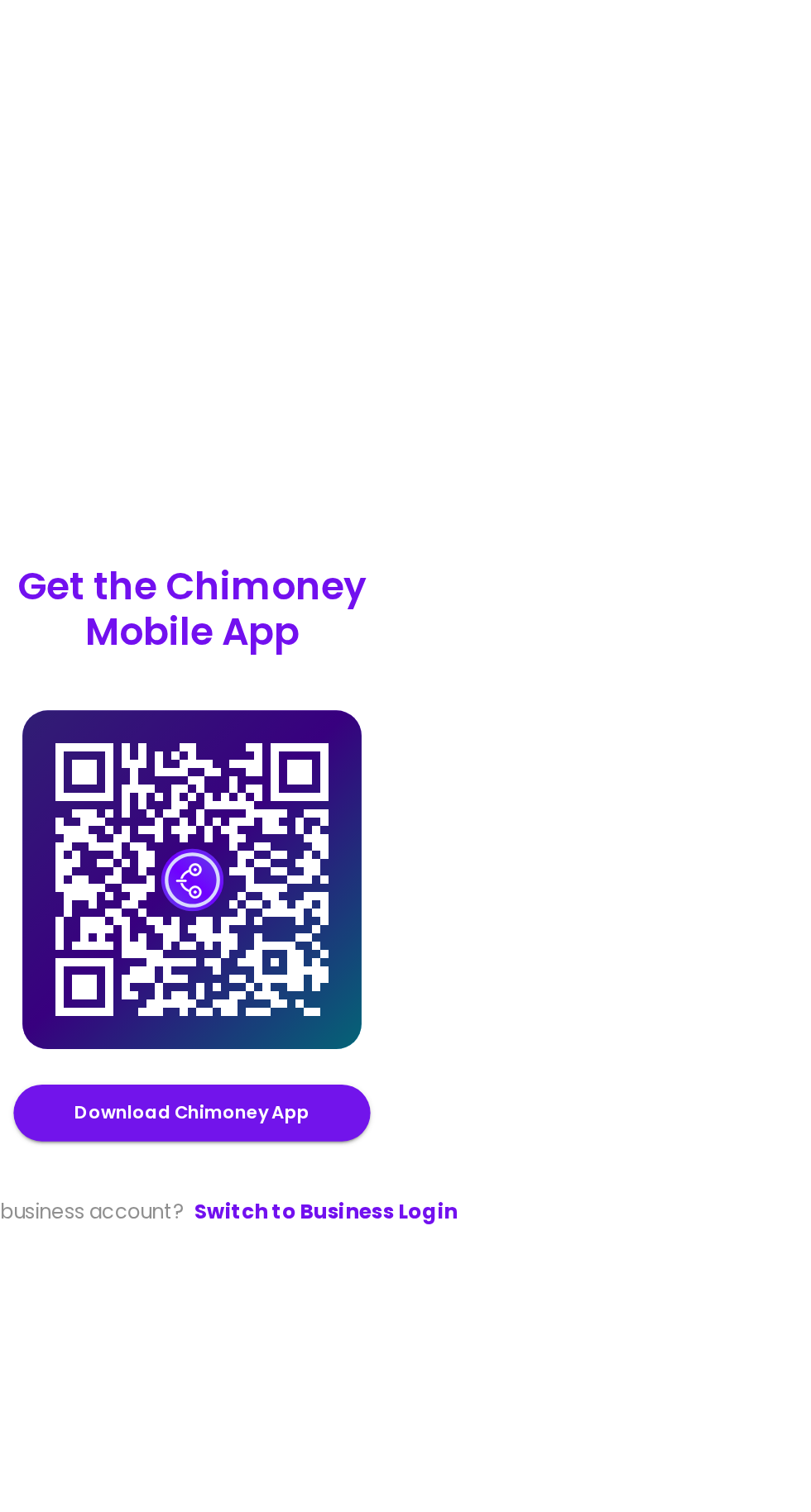
click at [530, 973] on link "Switch to Business Login" at bounding box center [492, 963] width 172 height 20
